Goal: Task Accomplishment & Management: Use online tool/utility

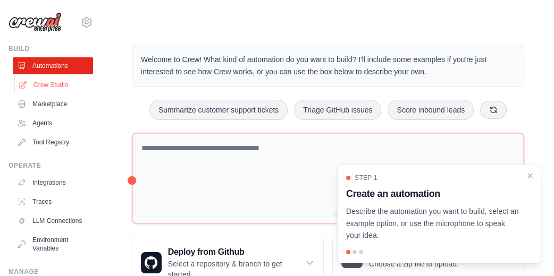
click at [44, 83] on link "Crew Studio" at bounding box center [54, 85] width 80 height 17
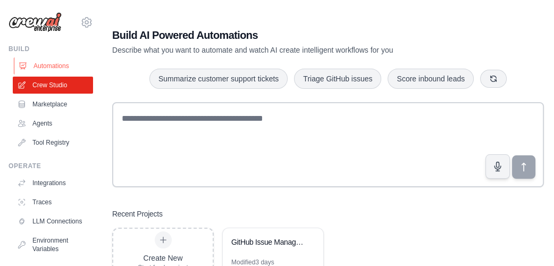
click at [53, 61] on link "Automations" at bounding box center [54, 65] width 80 height 17
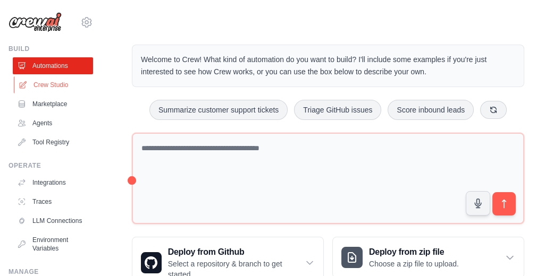
click at [51, 82] on link "Crew Studio" at bounding box center [54, 85] width 80 height 17
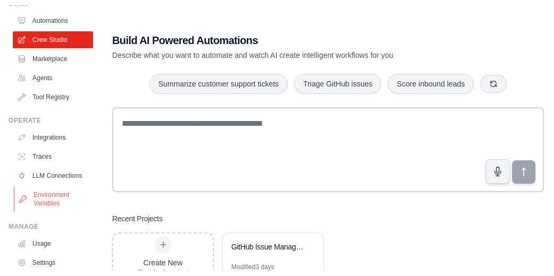
scroll to position [71, 0]
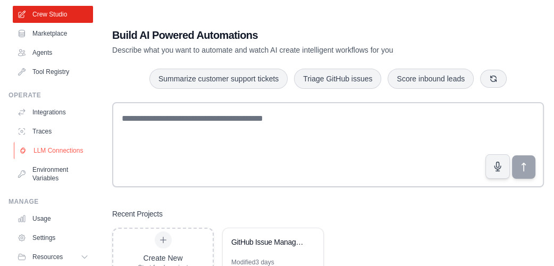
click at [40, 158] on link "LLM Connections" at bounding box center [54, 150] width 80 height 17
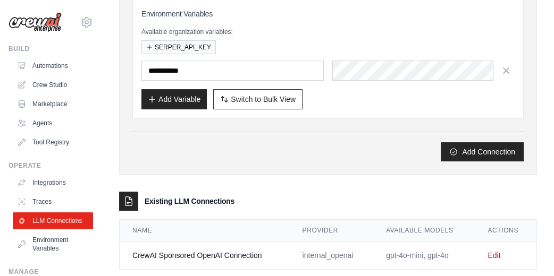
scroll to position [170, 0]
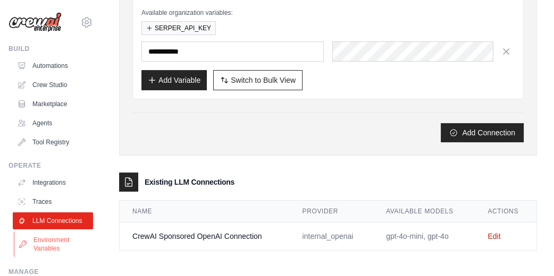
click at [48, 253] on link "Environment Variables" at bounding box center [54, 245] width 80 height 26
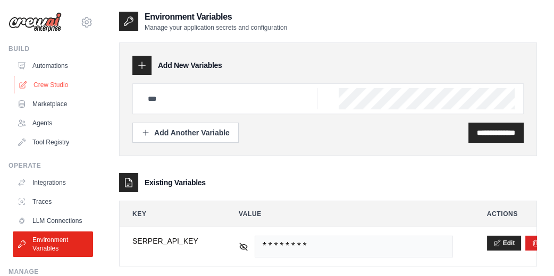
click at [47, 83] on link "Crew Studio" at bounding box center [54, 85] width 80 height 17
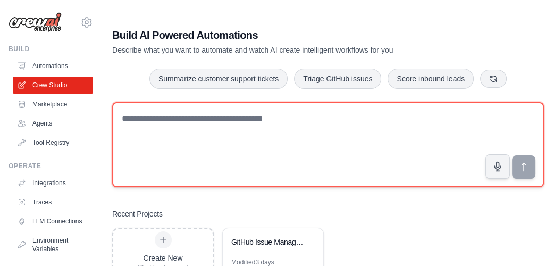
click at [263, 124] on textarea at bounding box center [328, 144] width 432 height 85
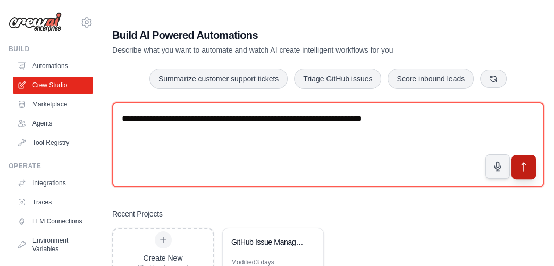
type textarea "**********"
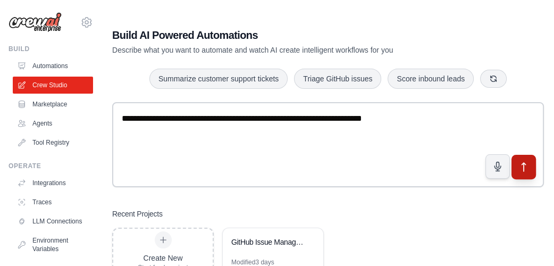
click at [520, 169] on icon "submit" at bounding box center [523, 166] width 11 height 11
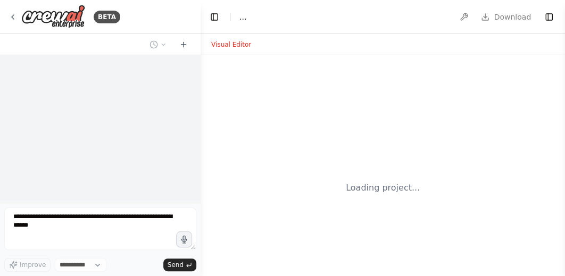
select select "****"
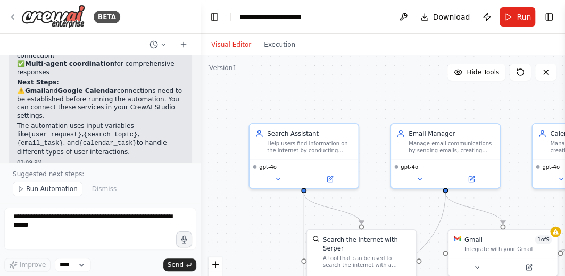
scroll to position [1076, 0]
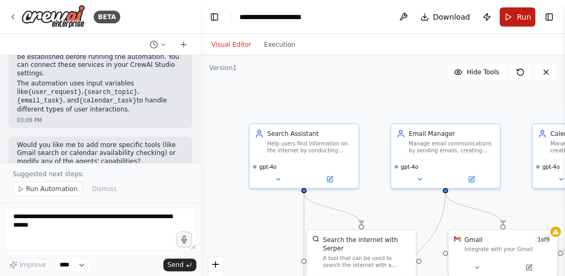
click at [512, 20] on button "Run" at bounding box center [517, 16] width 36 height 19
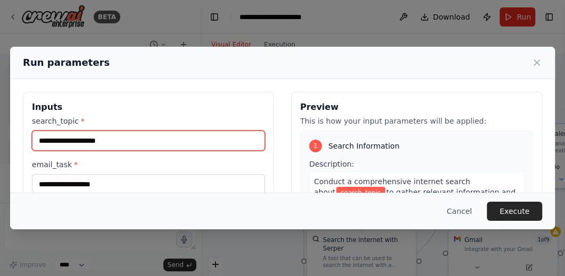
click at [154, 143] on input "search_topic *" at bounding box center [148, 141] width 233 height 20
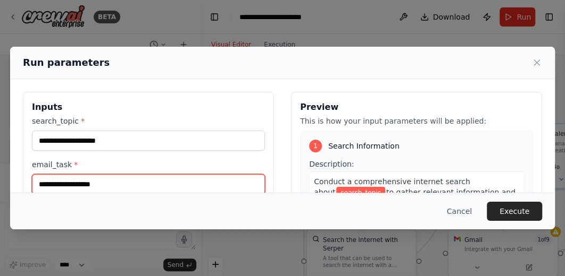
click at [108, 188] on input "email_task *" at bounding box center [148, 184] width 233 height 20
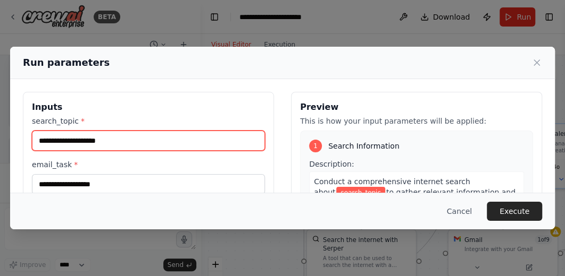
click at [85, 139] on input "search_topic *" at bounding box center [148, 141] width 233 height 20
type input "**"
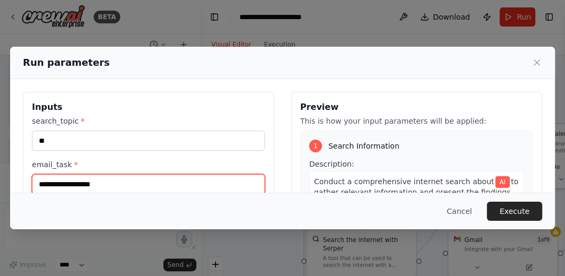
click at [94, 179] on input "email_task *" at bounding box center [148, 184] width 233 height 20
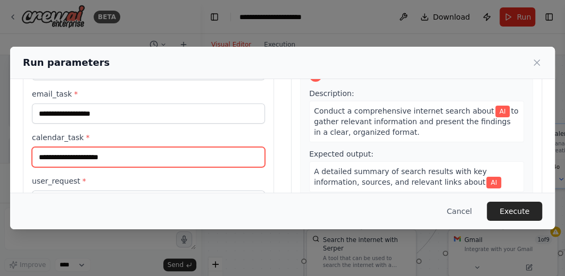
click at [144, 162] on input "calendar_task *" at bounding box center [148, 157] width 233 height 20
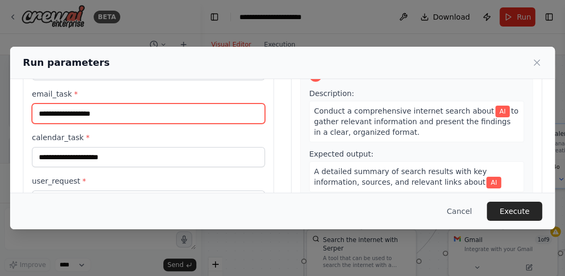
drag, startPoint x: 136, startPoint y: 120, endPoint x: 23, endPoint y: 112, distance: 113.5
click at [23, 112] on div "**********" at bounding box center [148, 147] width 251 height 252
type input "**********"
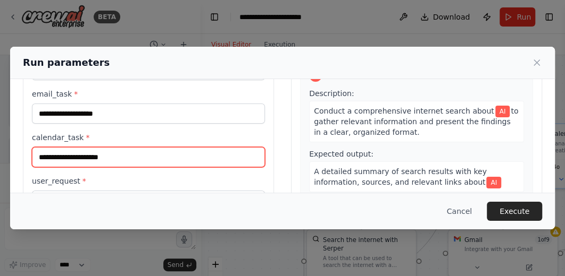
click at [69, 158] on input "calendar_task *" at bounding box center [148, 157] width 233 height 20
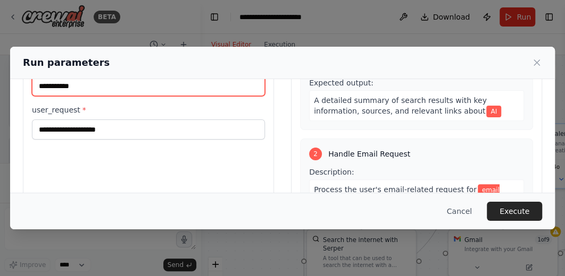
type input "**********"
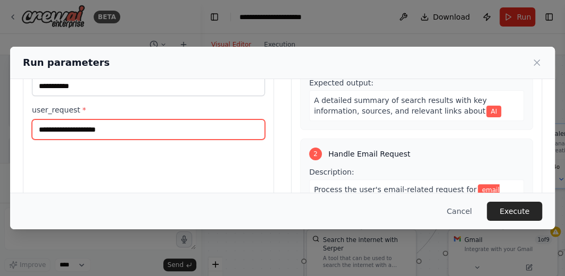
click at [92, 130] on input "user_request *" at bounding box center [148, 130] width 233 height 20
type input "*"
type input "**********"
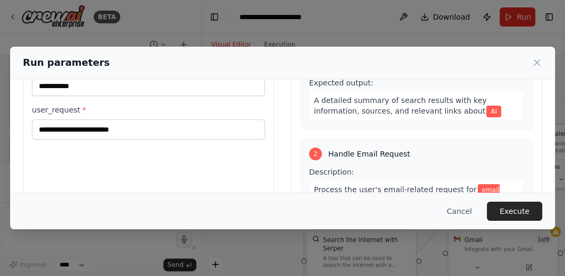
click at [233, 169] on div "**********" at bounding box center [148, 76] width 251 height 252
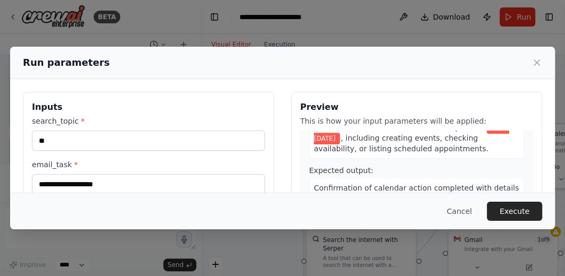
scroll to position [406, 0]
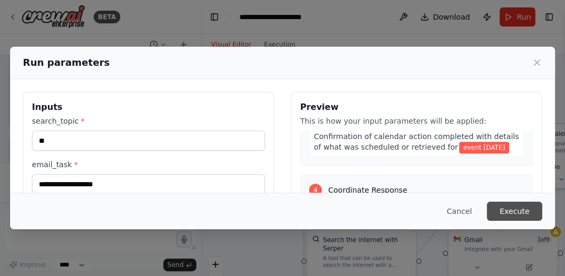
click at [506, 208] on button "Execute" at bounding box center [513, 211] width 55 height 19
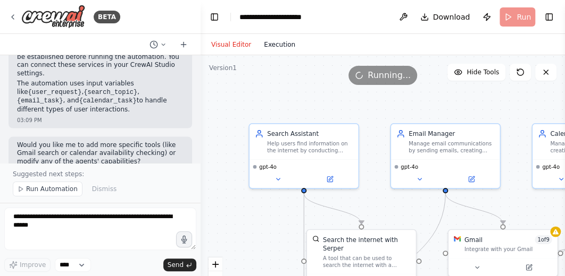
click at [274, 46] on button "Execution" at bounding box center [279, 44] width 44 height 13
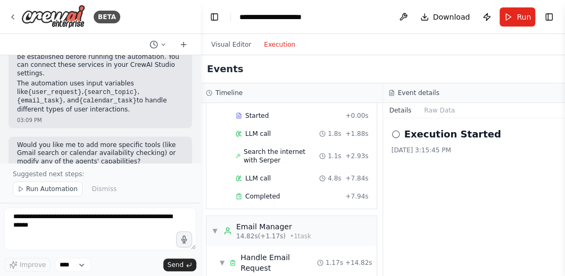
scroll to position [71, 0]
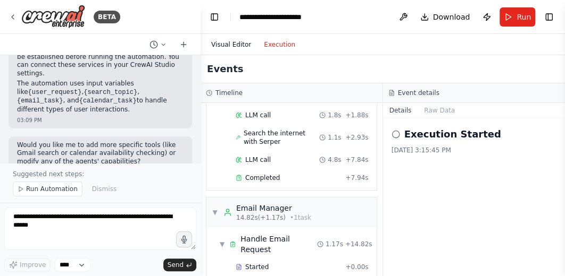
click at [234, 40] on button "Visual Editor" at bounding box center [231, 44] width 53 height 13
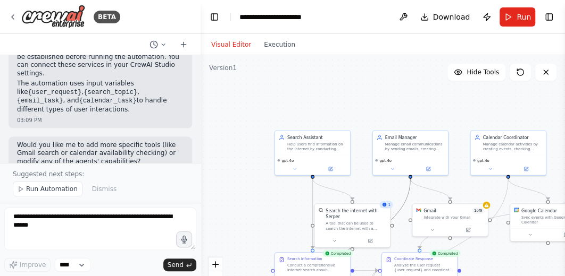
drag, startPoint x: 402, startPoint y: 182, endPoint x: 365, endPoint y: 89, distance: 100.9
click at [368, 98] on div ".deletable-edge-delete-btn { width: 20px; height: 20px; border: 0px solid #ffff…" at bounding box center [382, 188] width 364 height 266
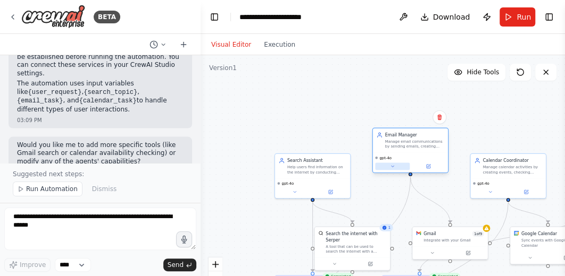
drag, startPoint x: 358, startPoint y: 142, endPoint x: 377, endPoint y: 169, distance: 32.8
click at [378, 169] on div "gpt-4o" at bounding box center [410, 163] width 75 height 20
drag, startPoint x: 402, startPoint y: 211, endPoint x: 393, endPoint y: 198, distance: 15.9
click at [393, 198] on div ".deletable-edge-delete-btn { width: 20px; height: 20px; border: 0px solid #ffff…" at bounding box center [382, 188] width 364 height 266
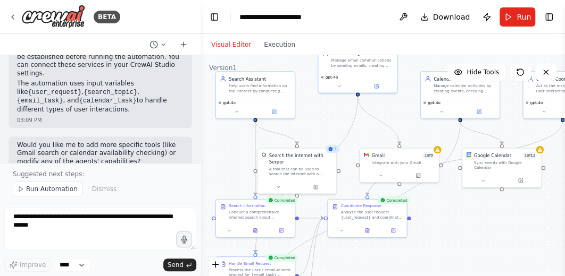
drag, startPoint x: 419, startPoint y: 200, endPoint x: 371, endPoint y: 125, distance: 89.2
click at [371, 125] on div ".deletable-edge-delete-btn { width: 20px; height: 20px; border: 0px solid #ffff…" at bounding box center [382, 188] width 364 height 266
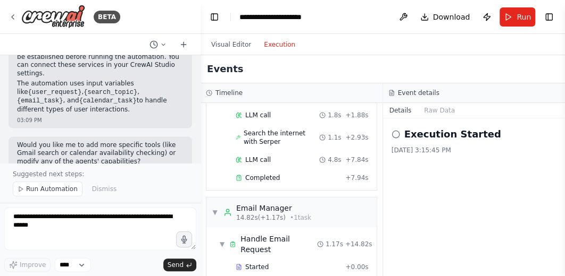
click at [279, 45] on button "Execution" at bounding box center [279, 44] width 44 height 13
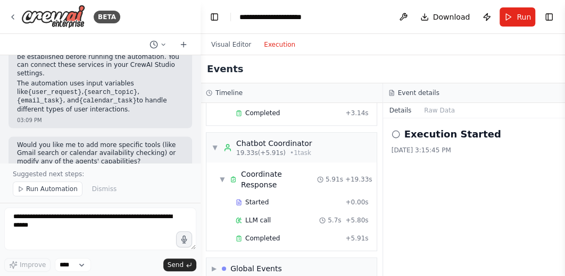
scroll to position [387, 0]
click at [215, 264] on span "▶" at bounding box center [214, 268] width 5 height 9
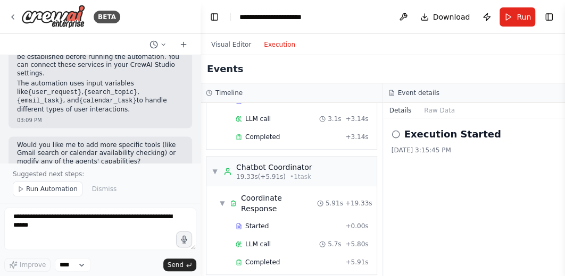
scroll to position [465, 0]
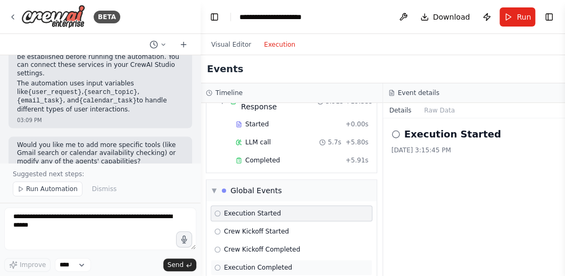
click at [266, 264] on span "Execution Completed" at bounding box center [258, 268] width 68 height 9
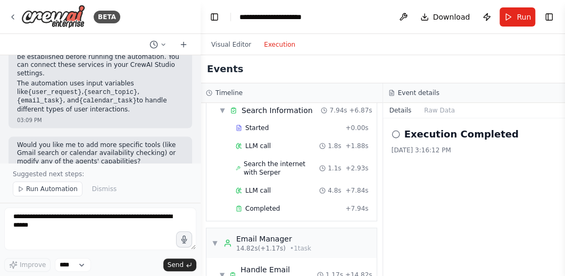
scroll to position [0, 0]
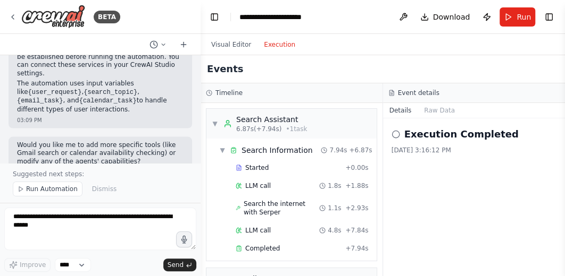
click at [223, 72] on h2 "Events" at bounding box center [225, 69] width 36 height 15
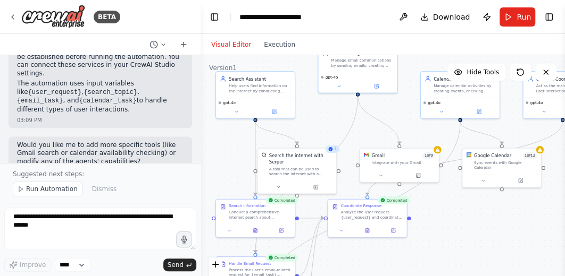
click at [235, 43] on button "Visual Editor" at bounding box center [231, 44] width 53 height 13
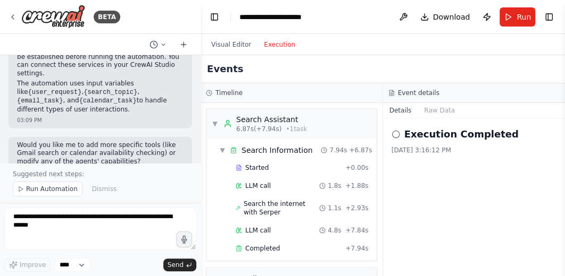
click at [270, 45] on button "Execution" at bounding box center [279, 44] width 44 height 13
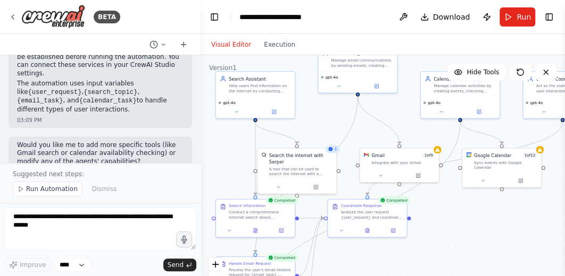
click at [226, 40] on button "Visual Editor" at bounding box center [231, 44] width 53 height 13
click at [419, 173] on icon at bounding box center [420, 174] width 5 height 5
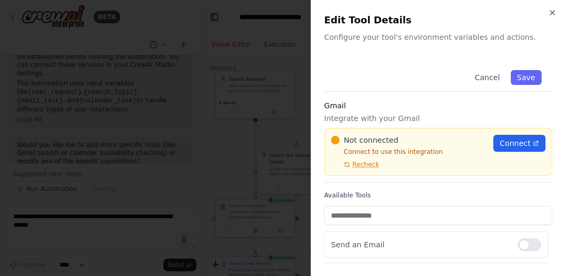
click at [551, 19] on div "Close Edit Tool Details Configure your tool's environment variables and actions…" at bounding box center [437, 138] width 254 height 276
click at [549, 14] on icon "button" at bounding box center [552, 13] width 9 height 9
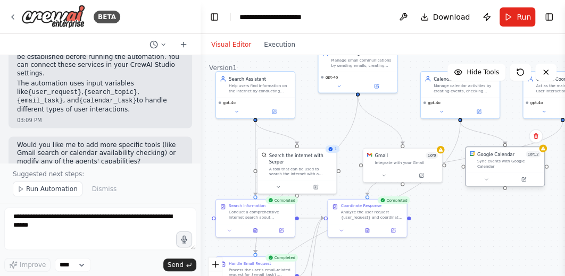
click at [523, 181] on div "Google Calendar 1 of 12 Sync events with Google Calendar" at bounding box center [505, 167] width 80 height 40
click at [522, 178] on icon at bounding box center [524, 180] width 4 height 4
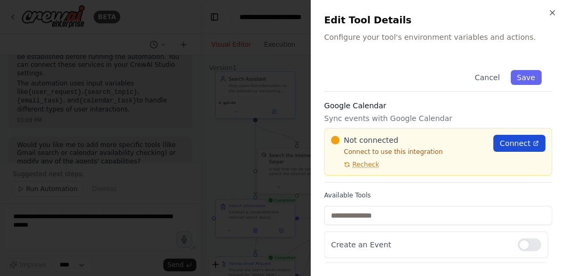
click at [506, 146] on span "Connect" at bounding box center [514, 143] width 31 height 11
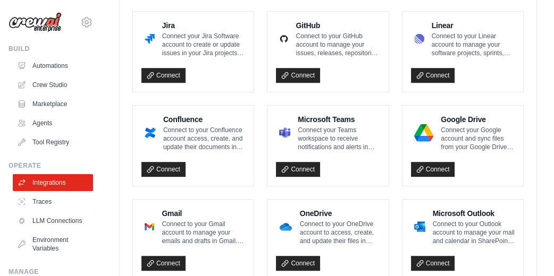
scroll to position [709, 0]
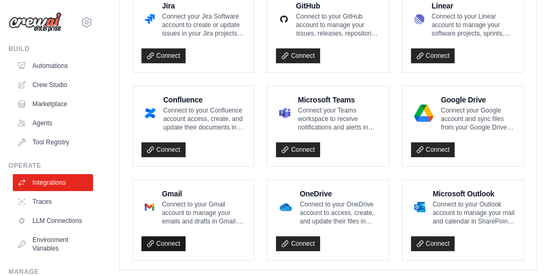
click at [172, 239] on link "Connect" at bounding box center [163, 244] width 44 height 15
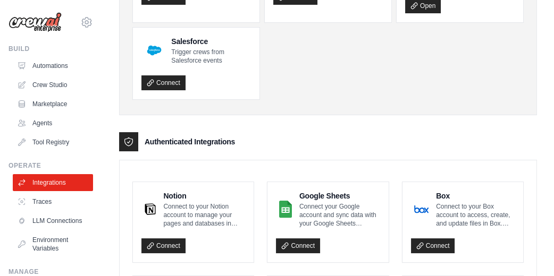
scroll to position [0, 0]
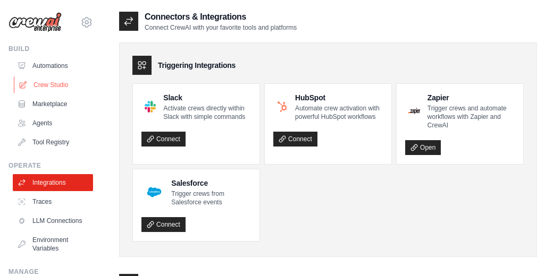
click at [49, 80] on link "Crew Studio" at bounding box center [54, 85] width 80 height 17
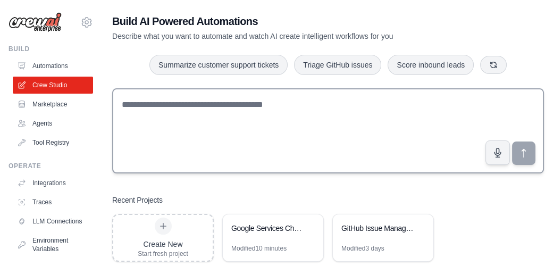
scroll to position [73, 0]
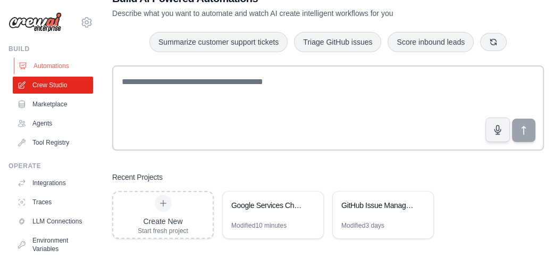
click at [45, 62] on link "Automations" at bounding box center [54, 65] width 80 height 17
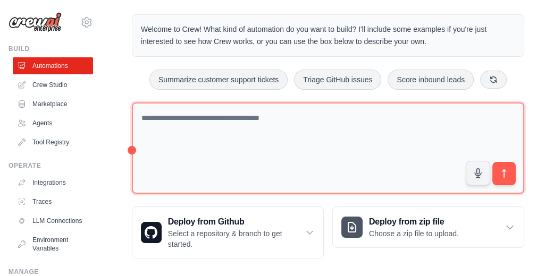
scroll to position [39, 0]
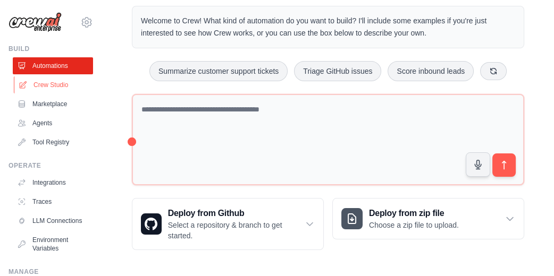
click at [51, 82] on link "Crew Studio" at bounding box center [54, 85] width 80 height 17
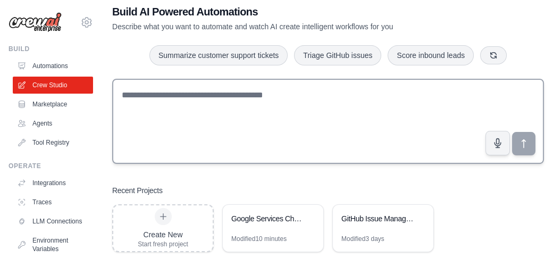
scroll to position [37, 0]
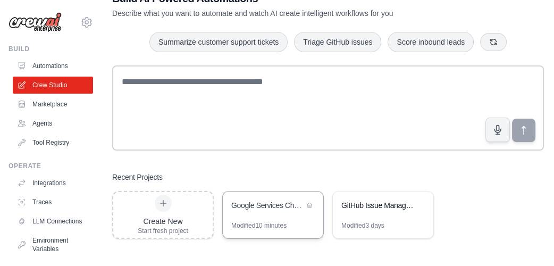
click at [273, 206] on div "Google Services Chatbot" at bounding box center [267, 205] width 73 height 11
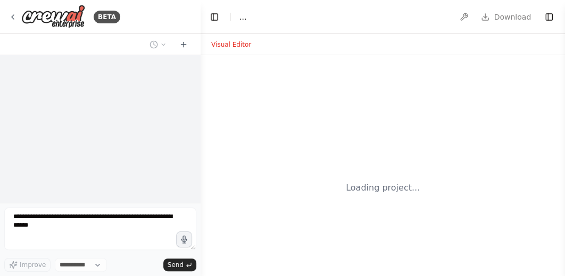
select select "****"
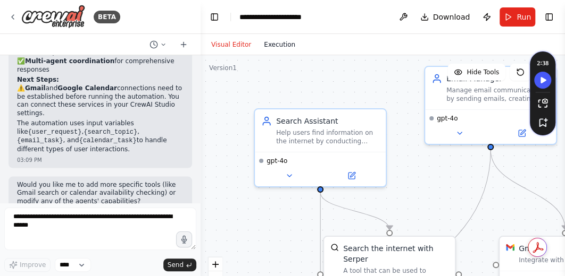
click at [265, 46] on button "Execution" at bounding box center [279, 44] width 44 height 13
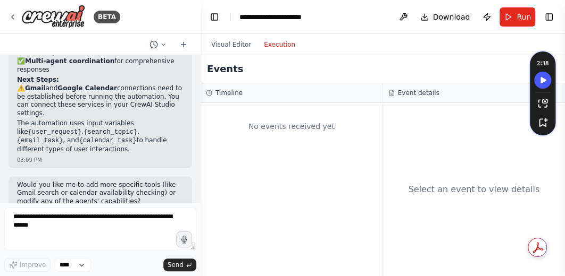
click at [269, 130] on div "No events received yet" at bounding box center [291, 126] width 171 height 36
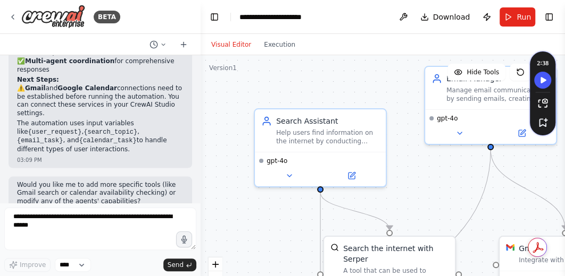
click at [228, 43] on button "Visual Editor" at bounding box center [231, 44] width 53 height 13
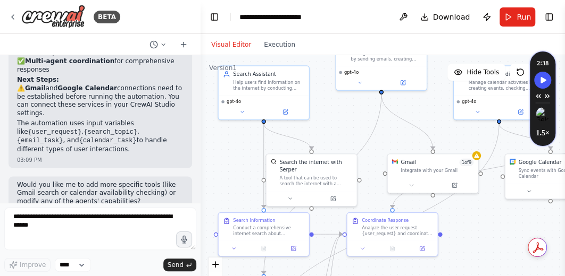
drag, startPoint x: 389, startPoint y: 187, endPoint x: 306, endPoint y: 128, distance: 101.8
click at [306, 128] on div ".deletable-edge-delete-btn { width: 20px; height: 20px; border: 0px solid #ffff…" at bounding box center [382, 188] width 364 height 266
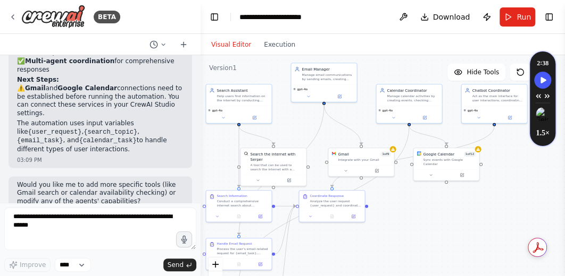
drag, startPoint x: 443, startPoint y: 225, endPoint x: 393, endPoint y: 205, distance: 53.4
click at [403, 213] on div ".deletable-edge-delete-btn { width: 20px; height: 20px; border: 0px solid #ffff…" at bounding box center [382, 188] width 364 height 266
click at [377, 174] on div at bounding box center [359, 169] width 65 height 11
click at [374, 171] on icon at bounding box center [375, 170] width 3 height 3
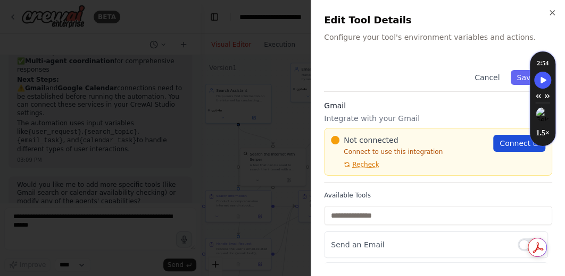
click at [493, 148] on link "Connect" at bounding box center [519, 143] width 52 height 17
